Goal: Navigation & Orientation: Find specific page/section

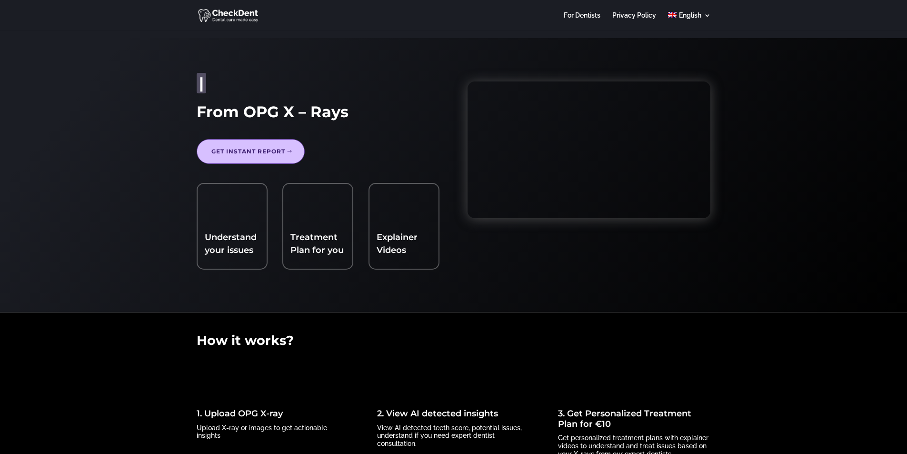
scroll to position [95, 0]
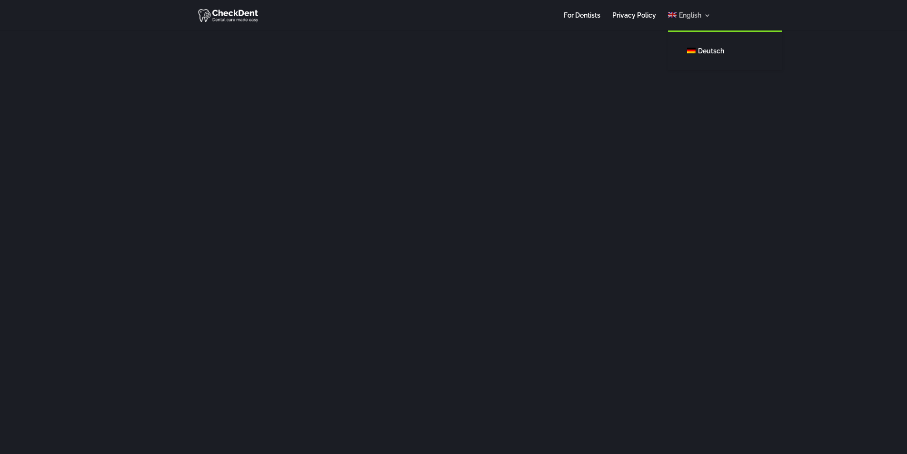
click at [707, 12] on link "English" at bounding box center [689, 21] width 42 height 19
drag, startPoint x: 0, startPoint y: 0, endPoint x: 704, endPoint y: 48, distance: 705.7
click at [704, 48] on span "Deutsch" at bounding box center [711, 51] width 26 height 8
